Goal: Navigation & Orientation: Go to known website

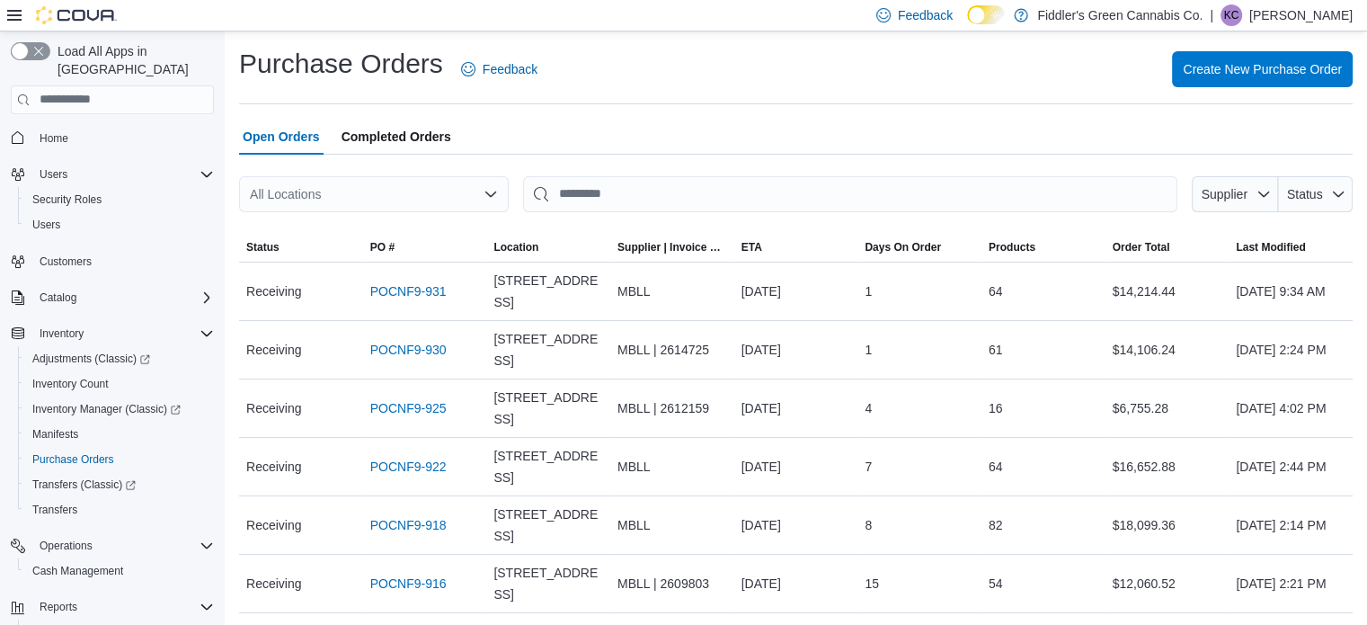
click at [1291, 13] on p "Kian Crampton" at bounding box center [1300, 15] width 103 height 22
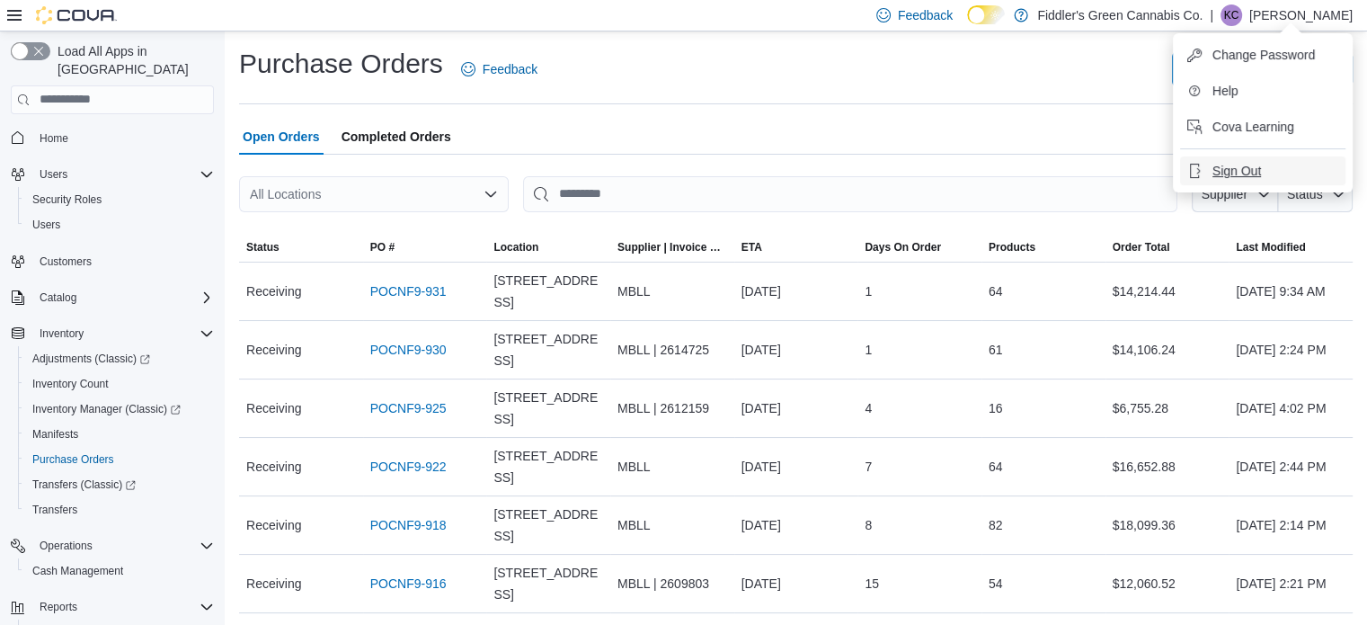
click at [1240, 175] on span "Sign Out" at bounding box center [1236, 171] width 49 height 18
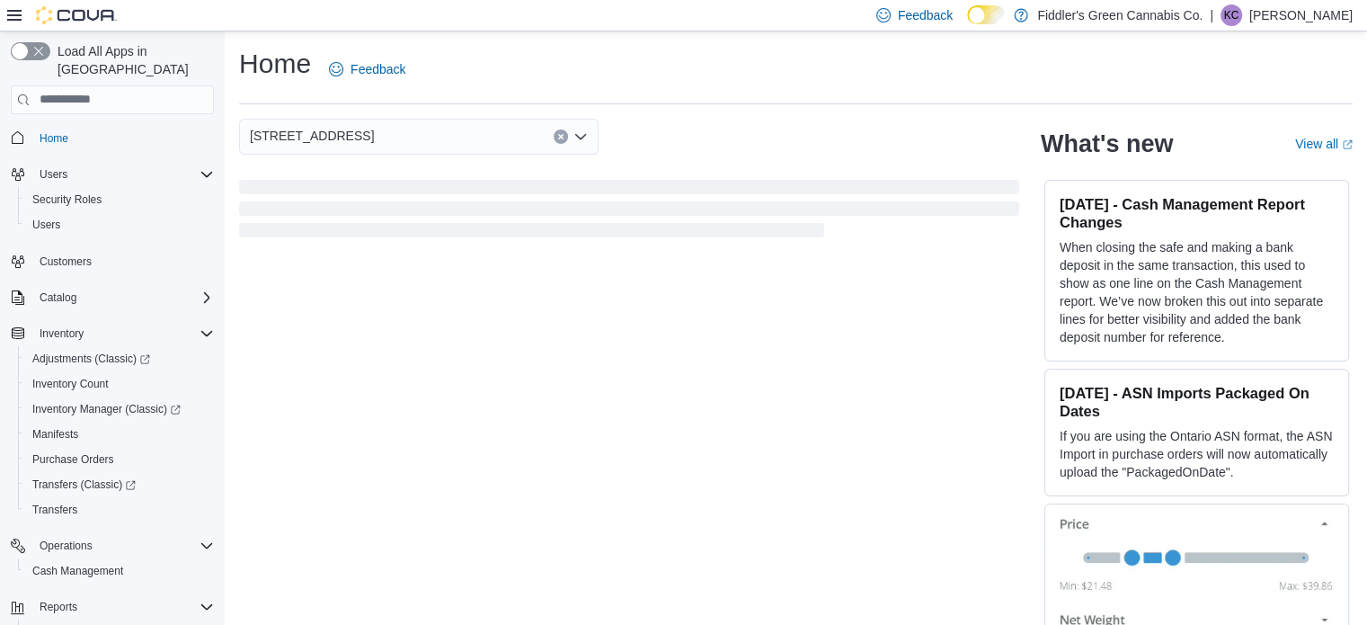
click at [1300, 21] on p "Kian Crampton" at bounding box center [1300, 15] width 103 height 22
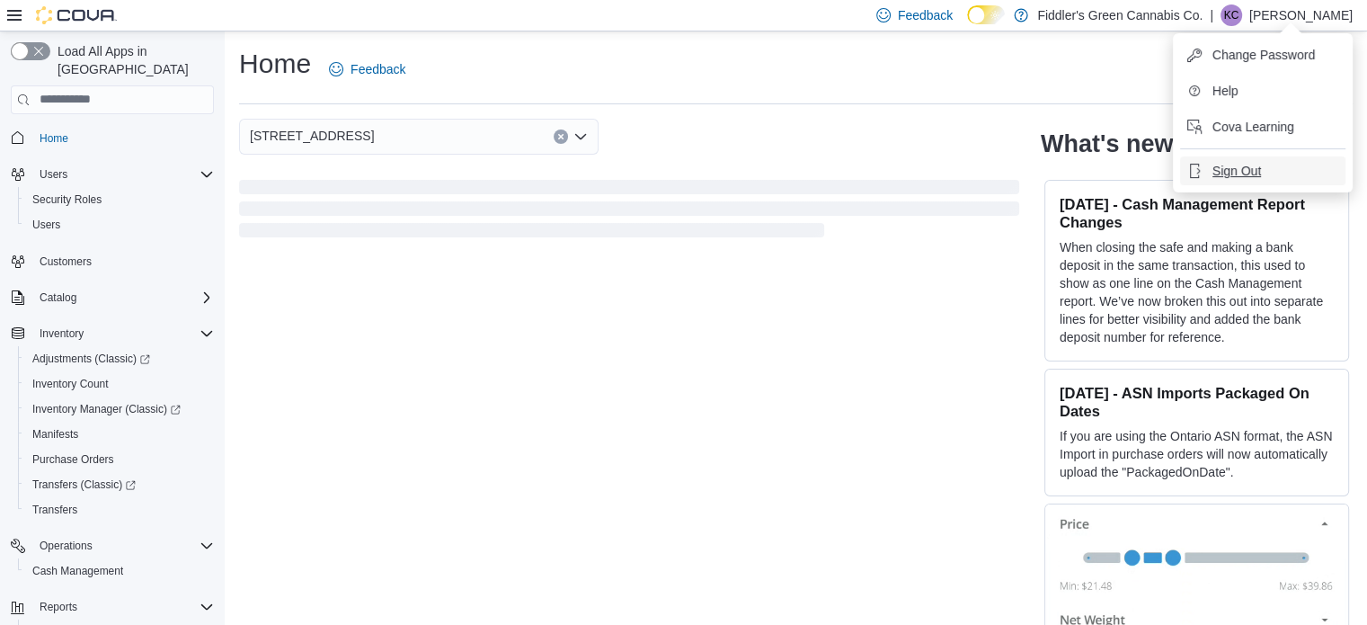
click at [1251, 175] on span "Sign Out" at bounding box center [1236, 171] width 49 height 18
